Goal: Communication & Community: Answer question/provide support

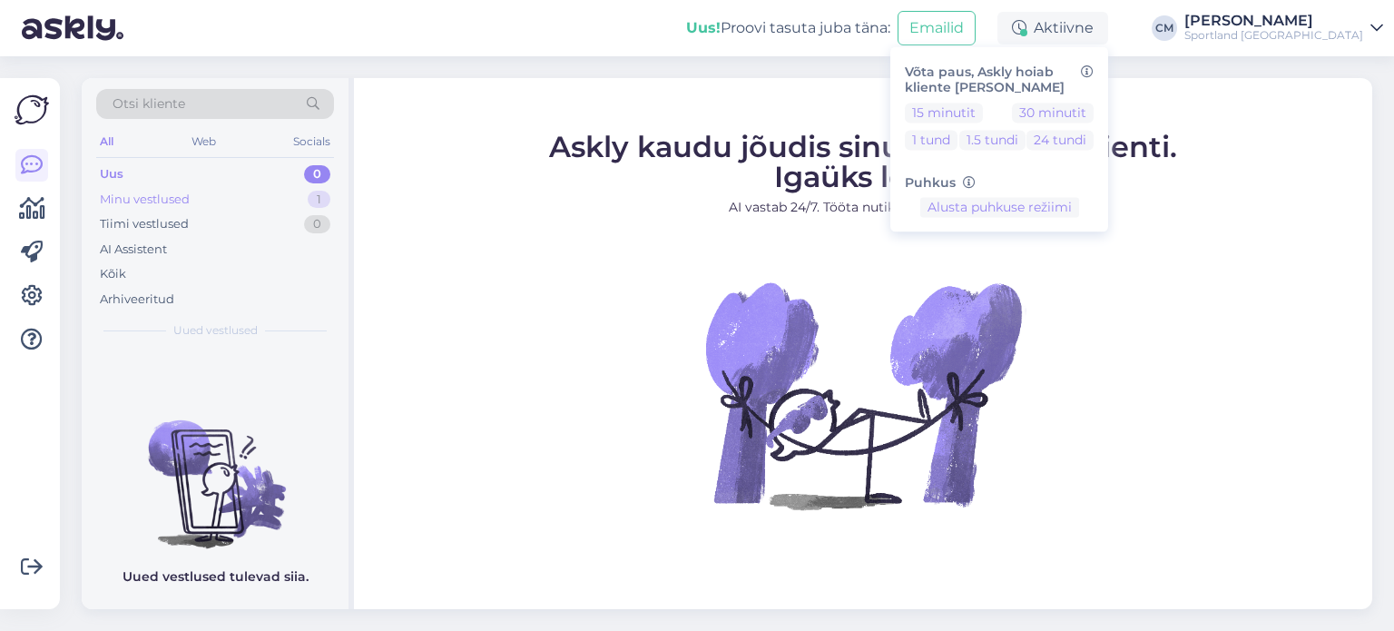
click at [295, 199] on div "Minu vestlused 1" at bounding box center [215, 199] width 238 height 25
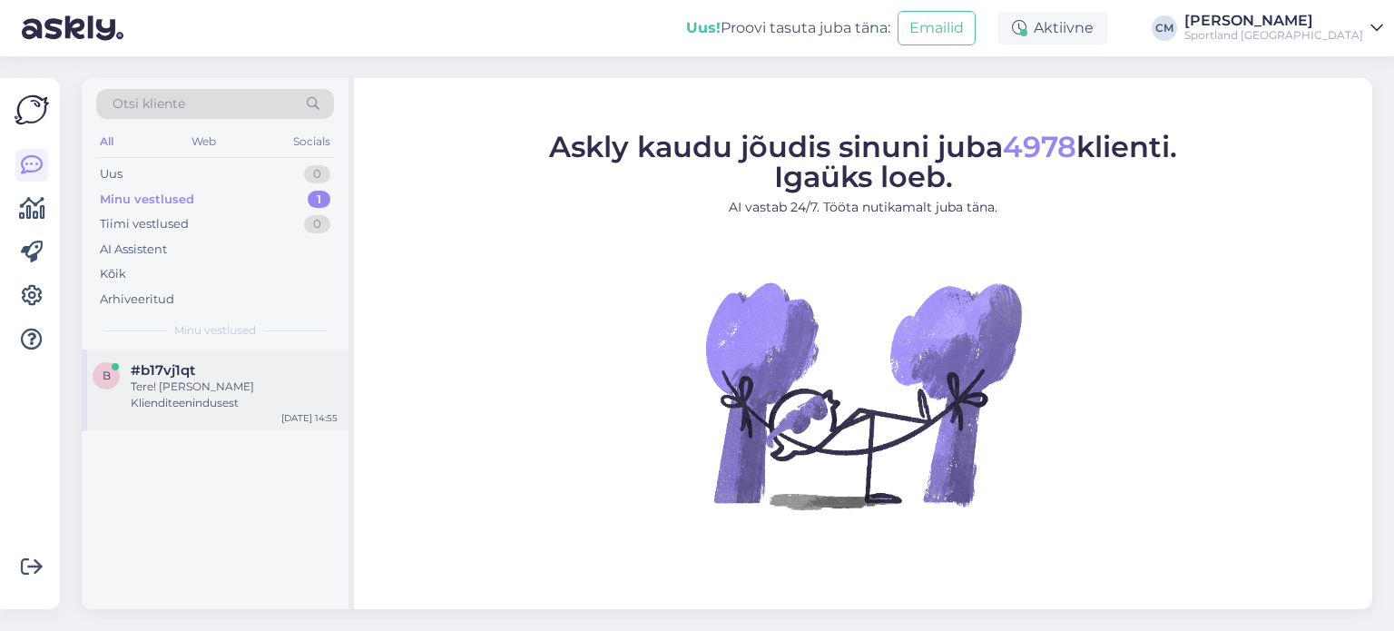
click at [249, 389] on div "Tere! [PERSON_NAME] Klienditeenindusest" at bounding box center [234, 394] width 207 height 33
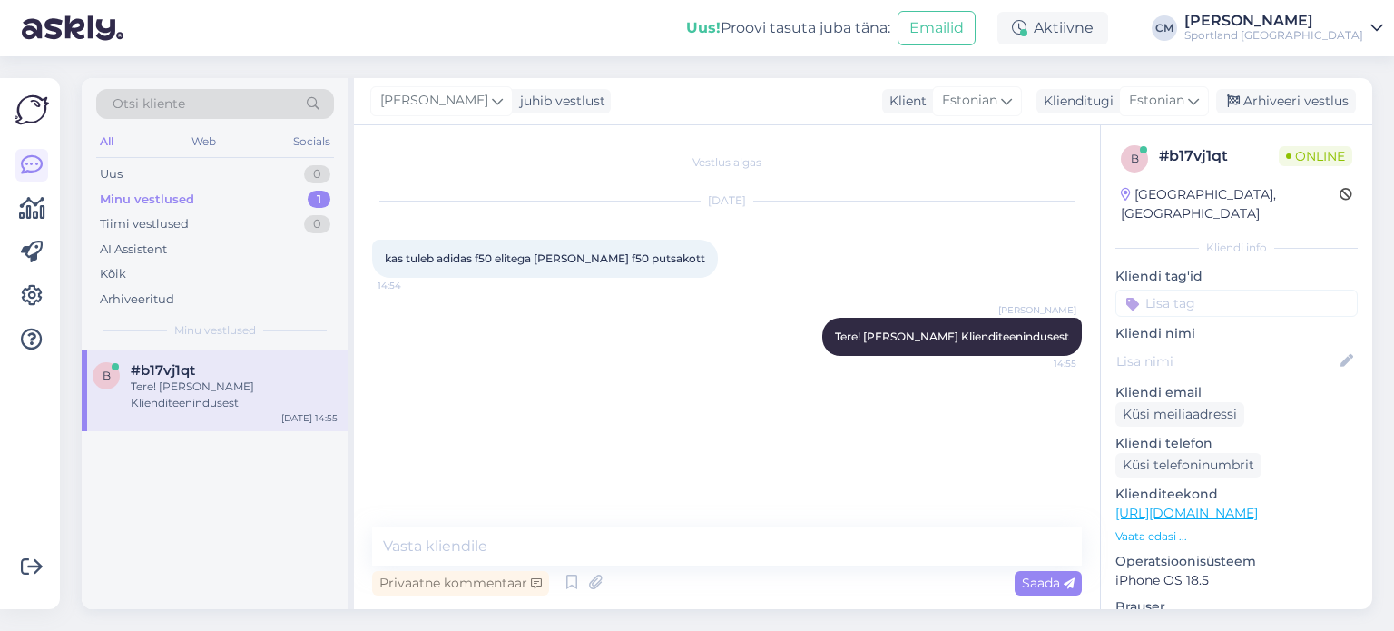
click at [1258, 505] on link "[URL][DOMAIN_NAME]" at bounding box center [1186, 513] width 142 height 16
click at [611, 548] on textarea at bounding box center [727, 546] width 710 height 38
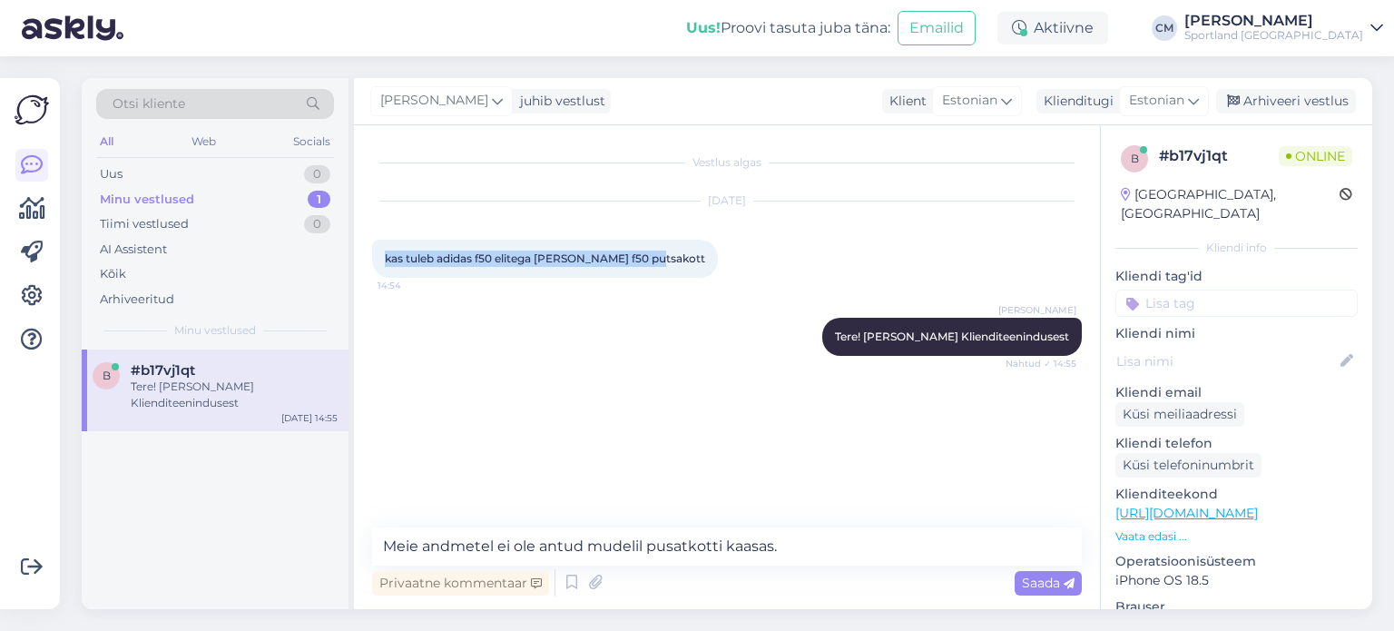
drag, startPoint x: 653, startPoint y: 257, endPoint x: 380, endPoint y: 263, distance: 273.2
click at [380, 263] on div "kas tuleb adidas f50 elitega [PERSON_NAME] f50 putsakott 14:54" at bounding box center [545, 259] width 346 height 38
copy span "kas tuleb adidas f50 elitega [PERSON_NAME] f50 putsakott"
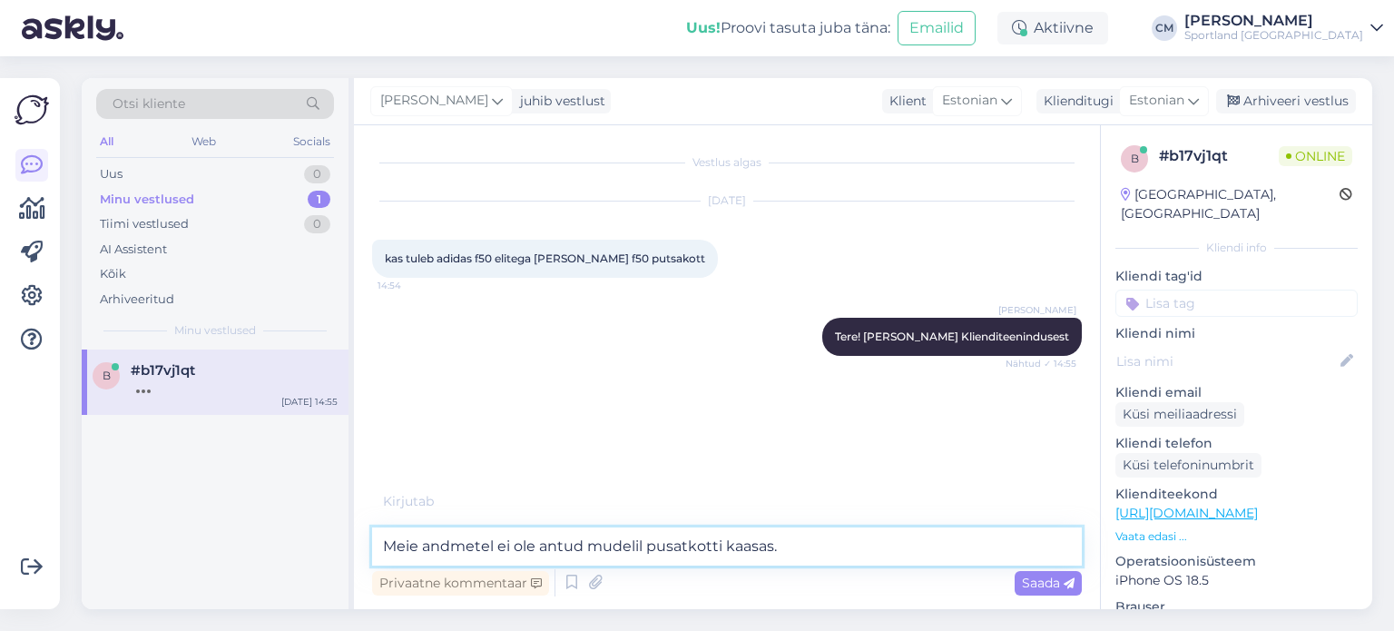
click at [801, 551] on textarea "Meie andmetel ei ole antud mudelil pusatkotti kaasas." at bounding box center [727, 546] width 710 height 38
drag, startPoint x: 801, startPoint y: 551, endPoint x: 328, endPoint y: 547, distance: 473.7
click at [328, 547] on div "Otsi kliente All Web Socials Uus 0 Minu vestlused 1 Tiimi vestlused 0 AI Assist…" at bounding box center [727, 343] width 1290 height 531
type textarea "Kahjuks ei ole e-poes täpsustatud, et lisaks oleks kaasas putsakott."
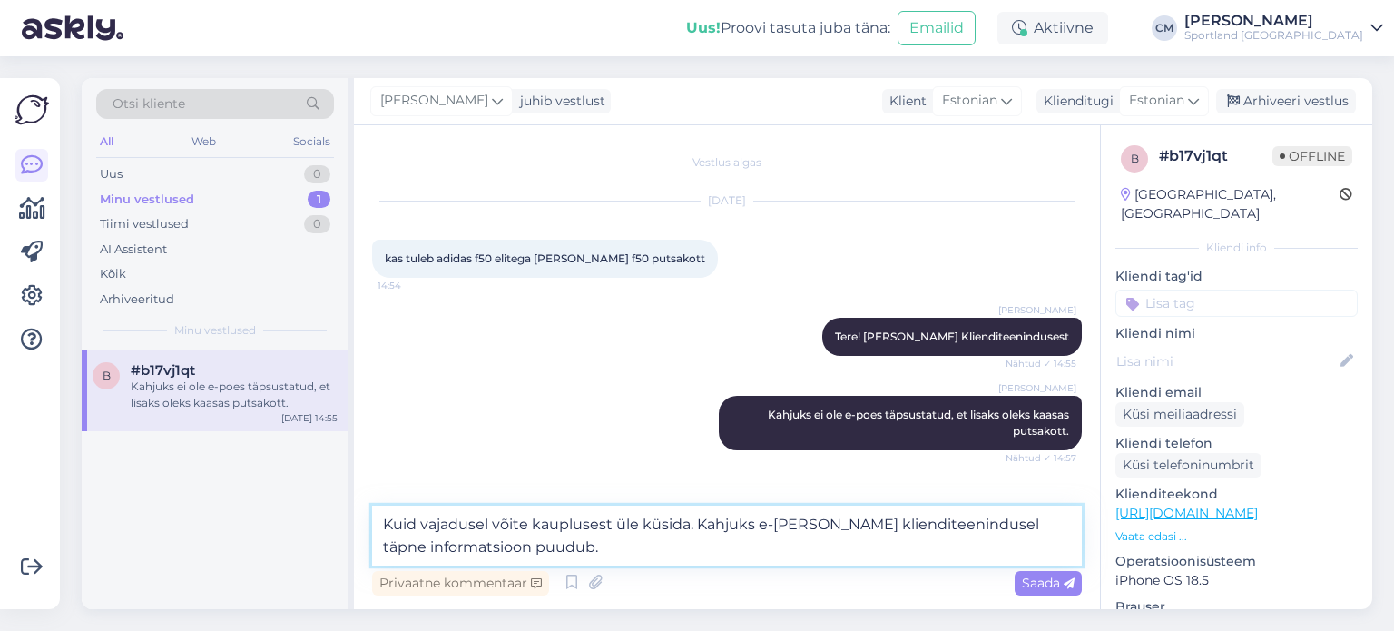
paste textarea "[URL][DOMAIN_NAME]"
type textarea "Kuid vajadusel võite kauplusest üle küsida. Kahjuks e-[PERSON_NAME] klienditeen…"
drag, startPoint x: 1009, startPoint y: 552, endPoint x: 318, endPoint y: 492, distance: 694.1
click at [318, 492] on div "Otsi kliente All Web Socials Uus 0 Minu vestlused 1 Tiimi vestlused 0 AI Assist…" at bounding box center [727, 343] width 1290 height 531
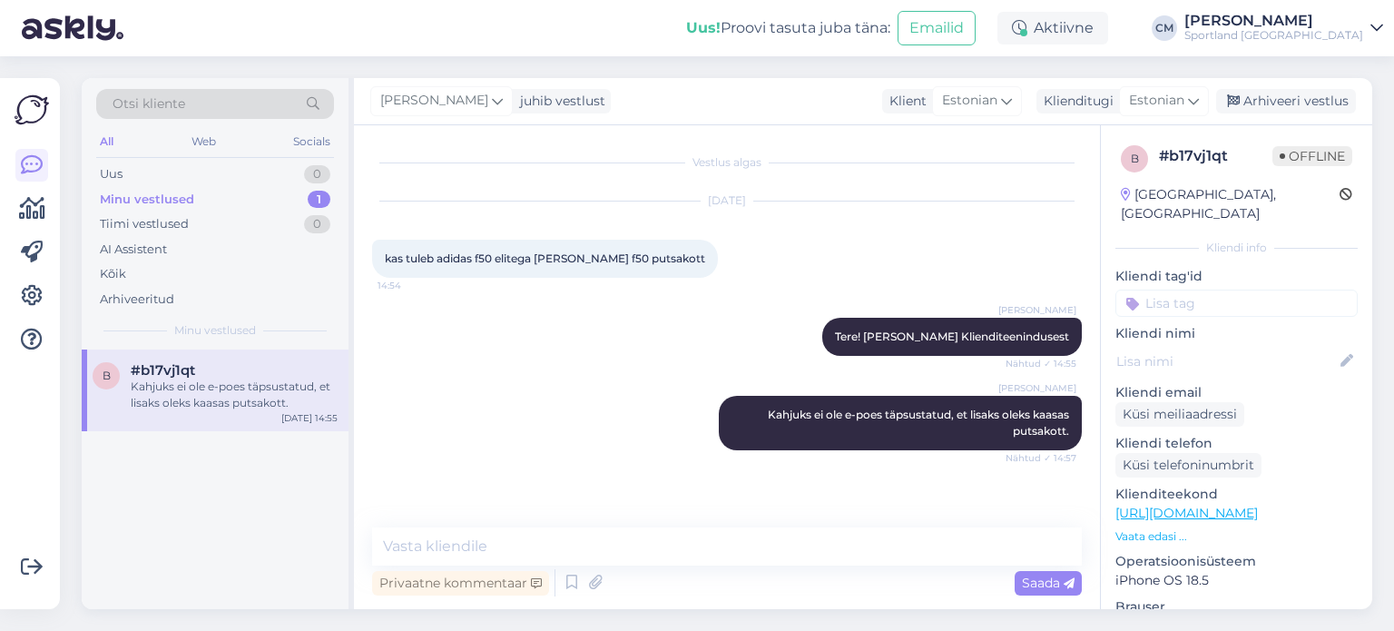
click at [1191, 289] on input at bounding box center [1236, 302] width 242 height 27
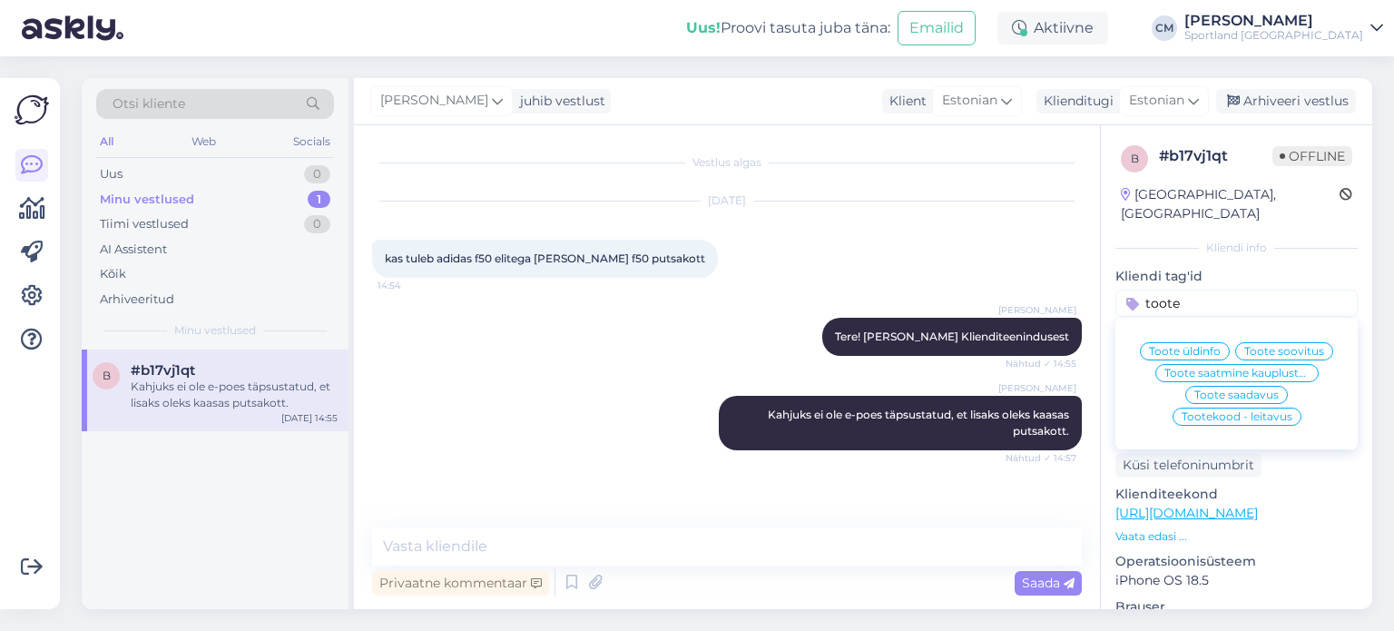
type input "toote"
click at [1173, 346] on span "Toote üldinfo" at bounding box center [1185, 351] width 72 height 11
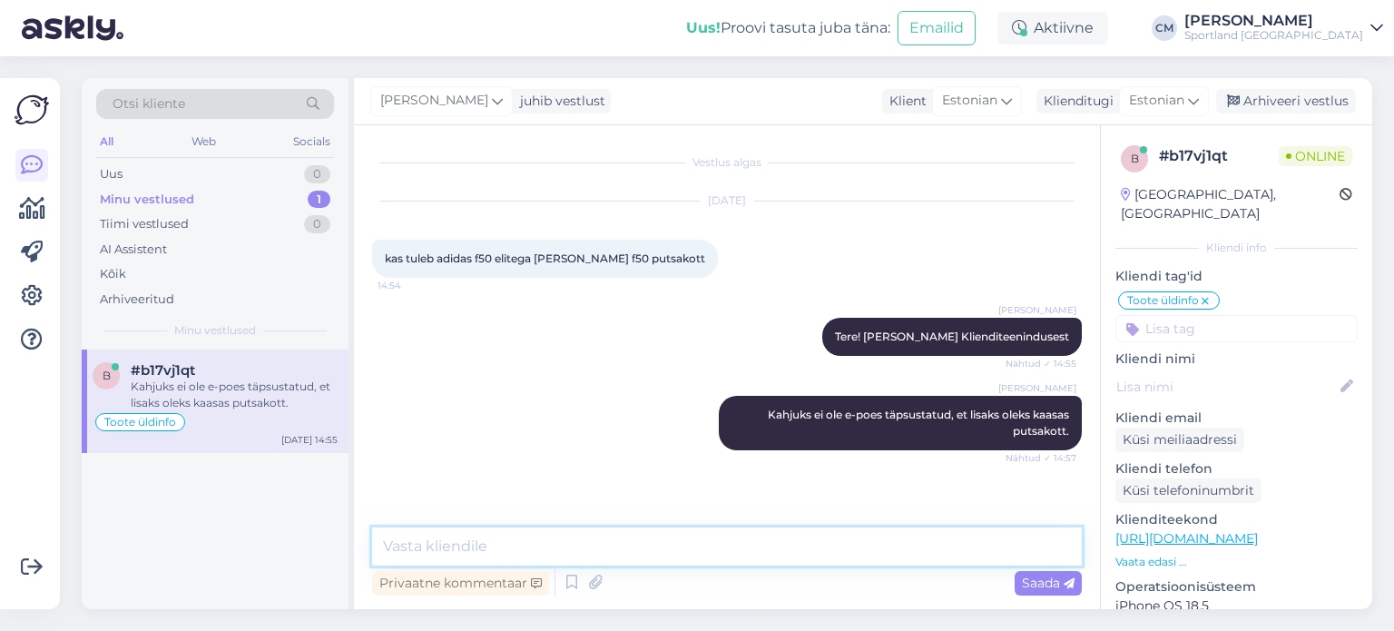
click at [436, 545] on textarea at bounding box center [727, 546] width 710 height 38
paste textarea "Kuid vajadusel võite kauplusest üle küsida. Kahjuks e-[PERSON_NAME] klienditeen…"
type textarea "Kuid vajadusel võite kauplusest üle küsida. Kahjuks e-[PERSON_NAME] klienditeen…"
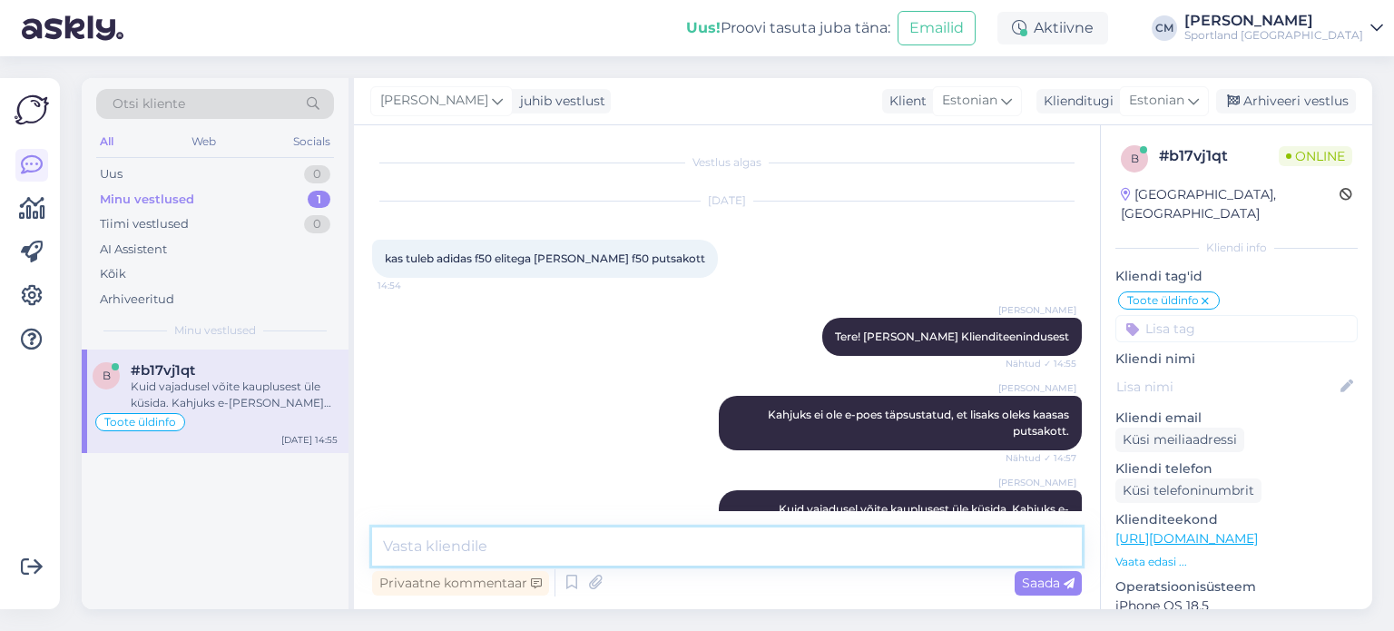
scroll to position [69, 0]
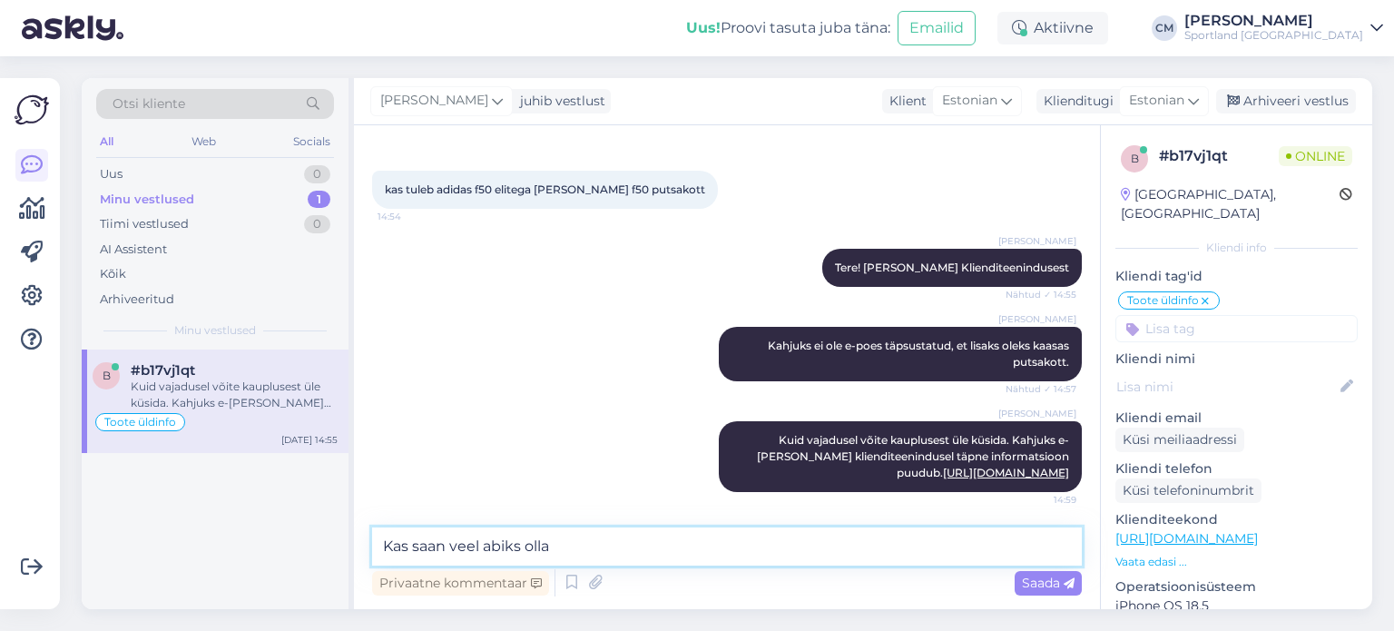
type textarea "Kas saan veel abiks olla?"
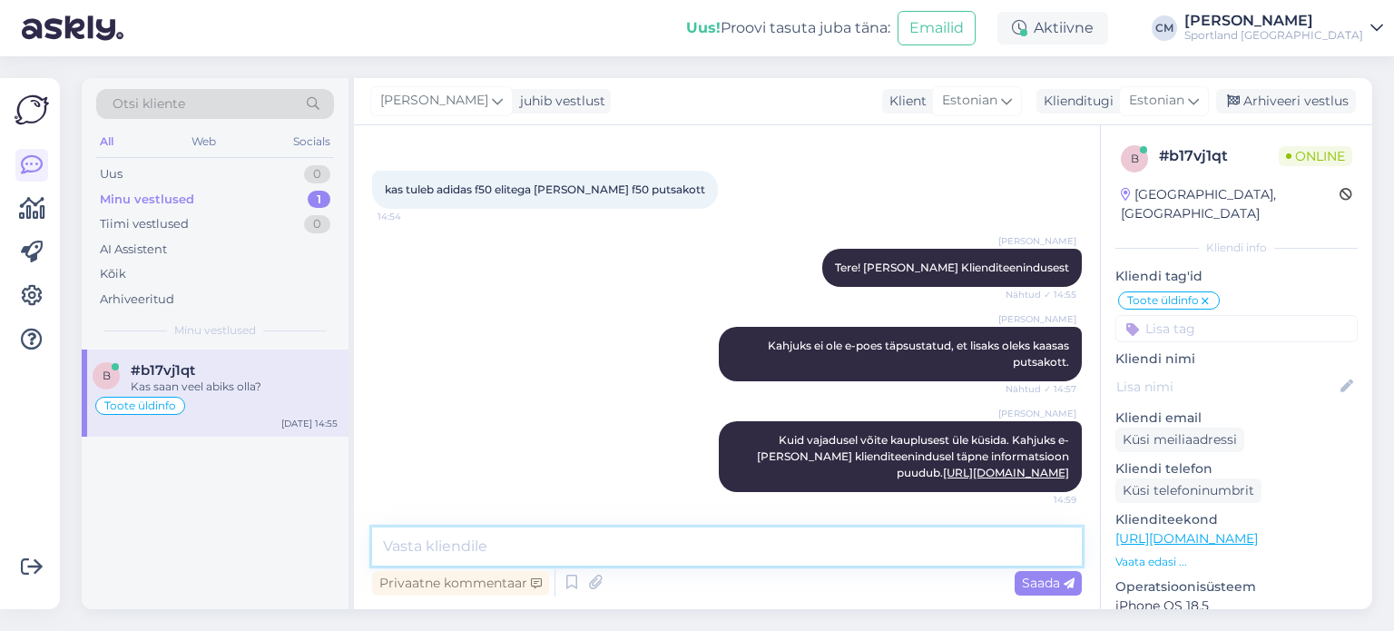
scroll to position [147, 0]
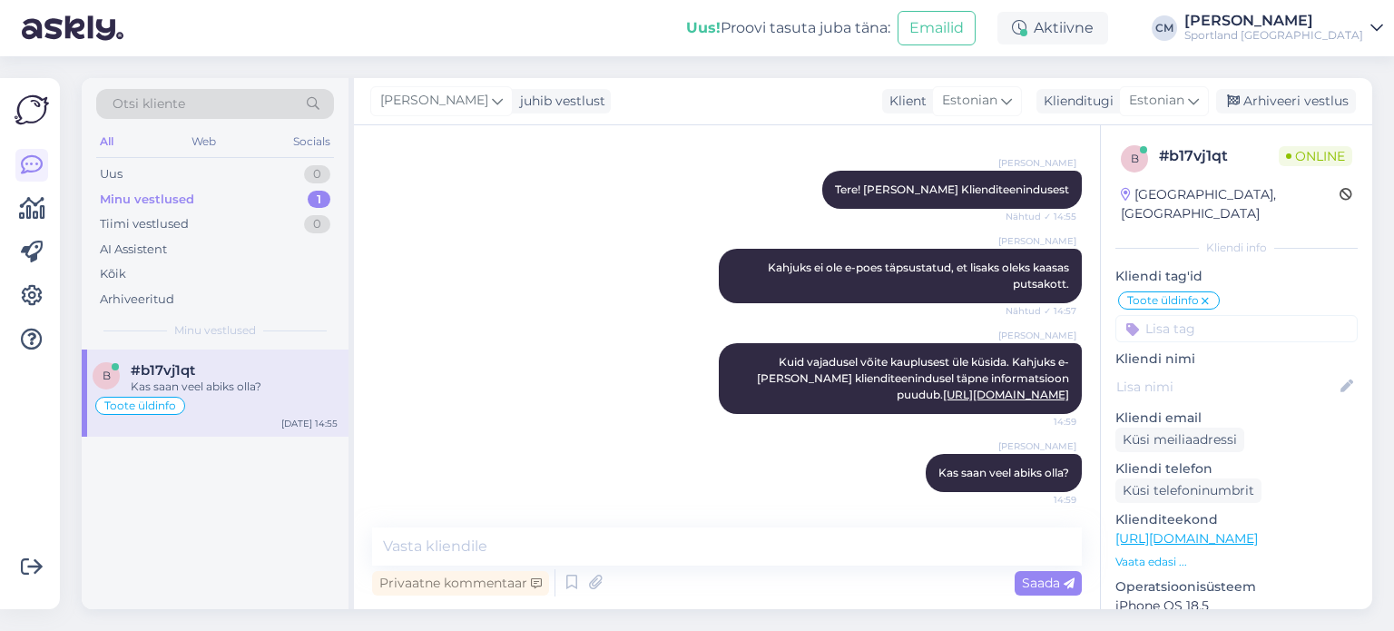
click at [711, 497] on div "[PERSON_NAME] Kas saan veel abiks olla? 14:59" at bounding box center [727, 473] width 710 height 78
click at [1325, 107] on div "Arhiveeri vestlus" at bounding box center [1286, 101] width 140 height 25
